Goal: Information Seeking & Learning: Learn about a topic

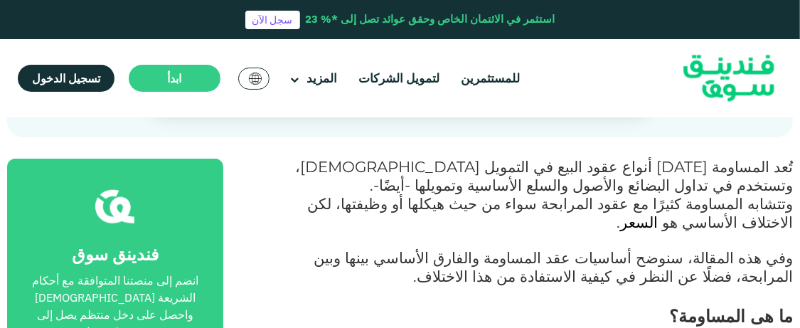
scroll to position [498, 0]
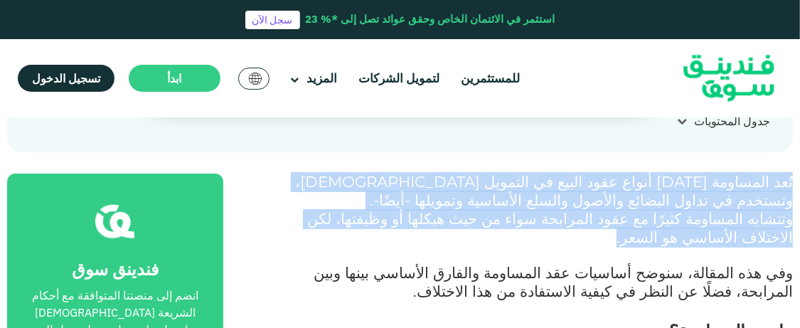
drag, startPoint x: 795, startPoint y: 180, endPoint x: 260, endPoint y: 211, distance: 535.8
copy div "تُعد المساومة [DATE] أنواع عقود البيع في التمويل [DEMOGRAPHIC_DATA]، وتستخدم في…"
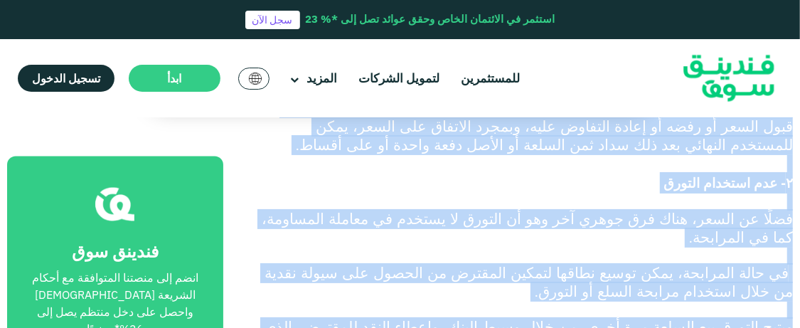
scroll to position [1335, 0]
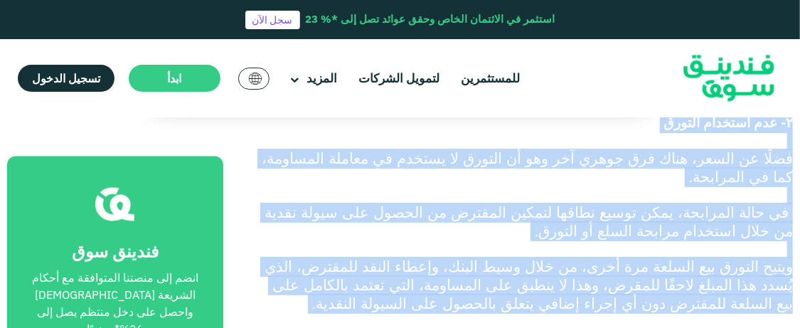
drag, startPoint x: 792, startPoint y: 206, endPoint x: 511, endPoint y: 215, distance: 281.8
click at [511, 215] on div "تُعد المساومة [DATE] أنواع عقود البيع في التمويل [DEMOGRAPHIC_DATA]، وتستخدم في…" at bounding box center [524, 319] width 538 height 1967
copy div "loremips do sita consect adipi el sed doe temp in utl، etd magn aliqu enim admi…"
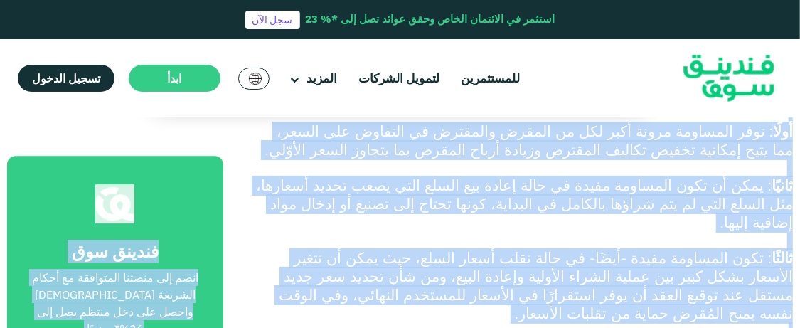
scroll to position [2186, 0]
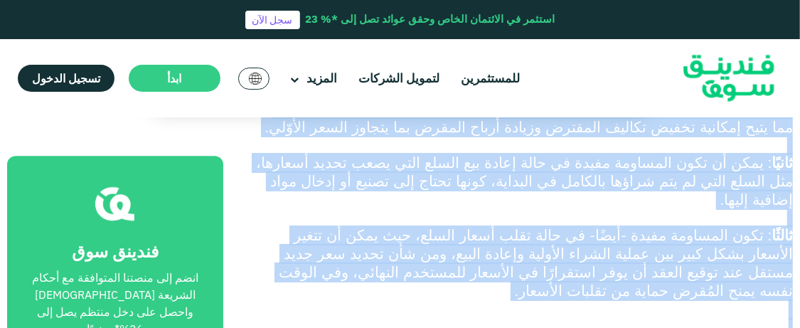
drag, startPoint x: 792, startPoint y: 159, endPoint x: 570, endPoint y: 142, distance: 223.2
copy div "lo ip dolo sit ame consecte؟ 4- adip elits doe te inci utlabo etdolor magnaali …"
